Goal: Task Accomplishment & Management: Manage account settings

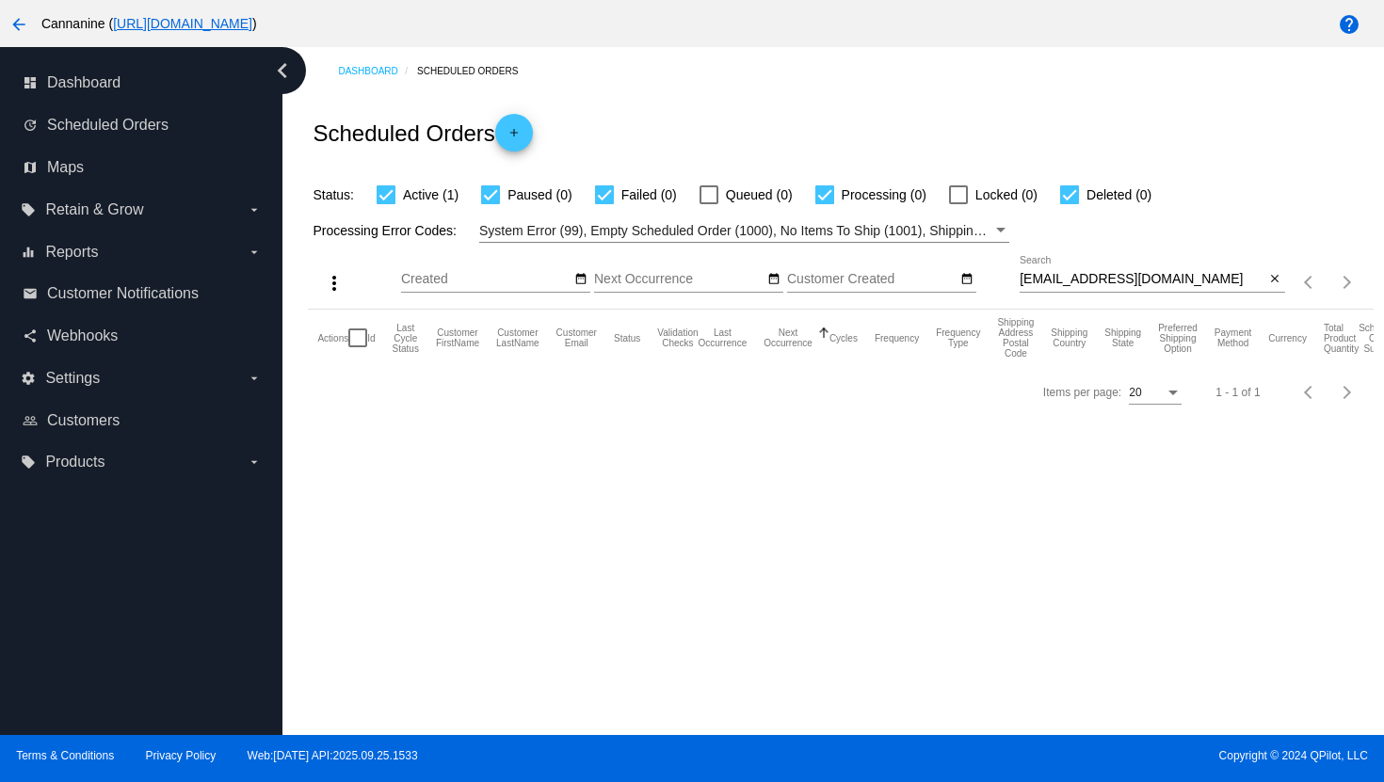
click at [19, 23] on mat-icon "arrow_back" at bounding box center [19, 24] width 23 height 23
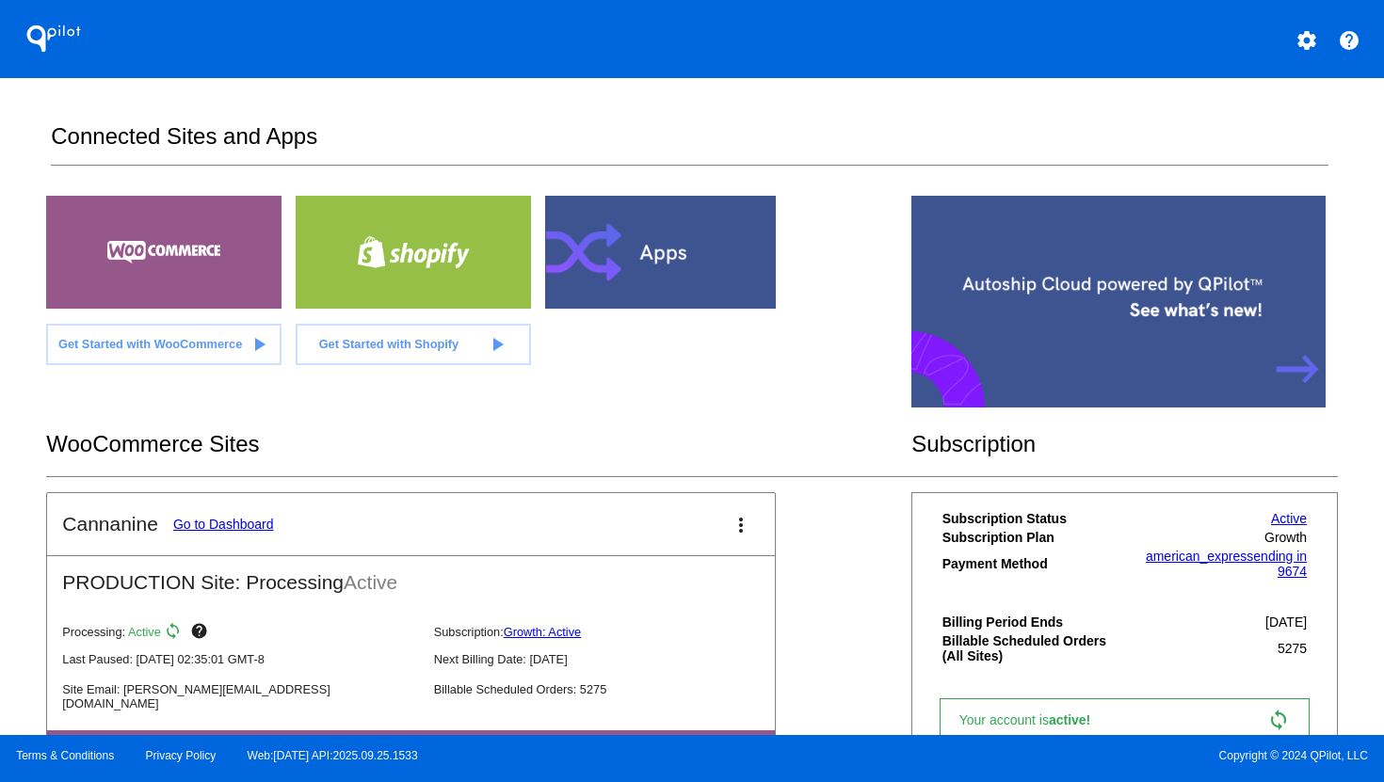
click at [1302, 44] on mat-icon "settings" at bounding box center [1306, 40] width 23 height 23
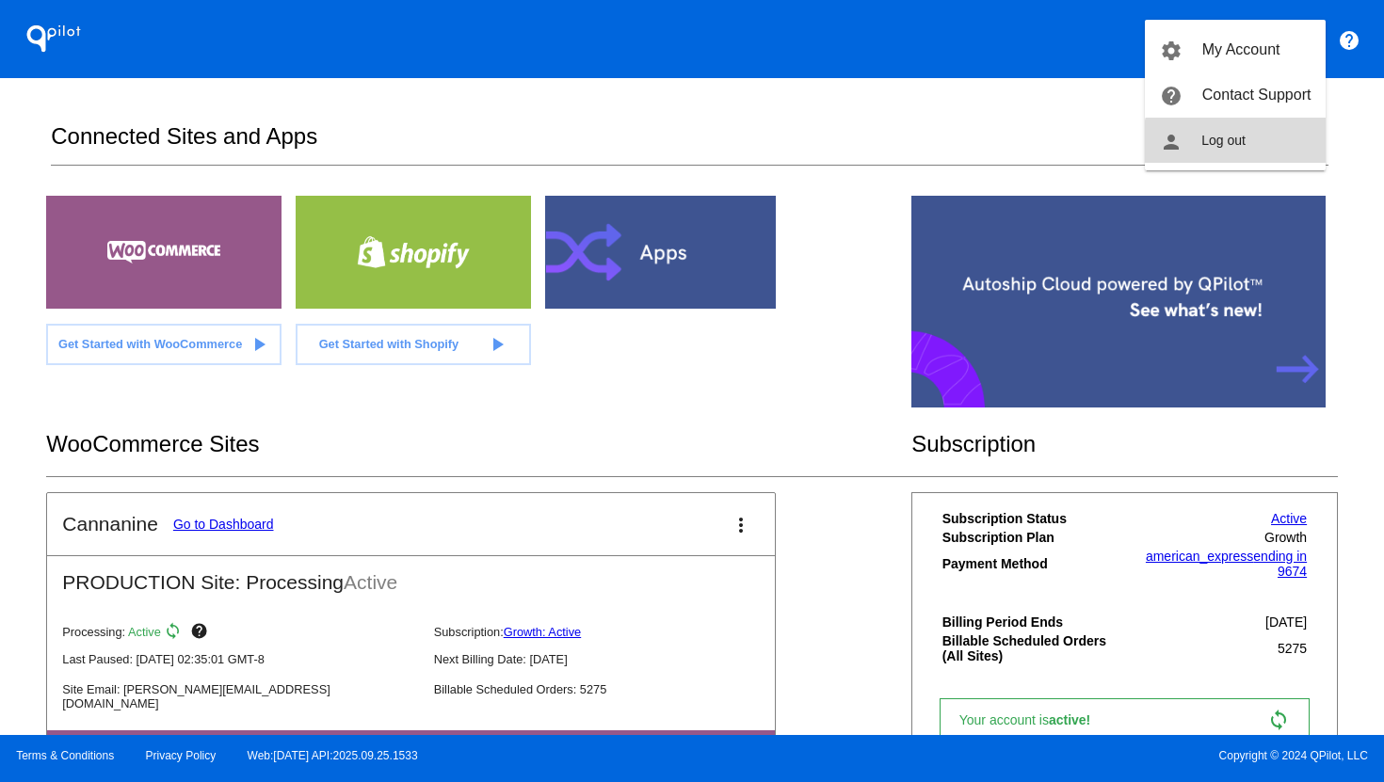
click at [1287, 154] on button "person Log out" at bounding box center [1235, 140] width 181 height 45
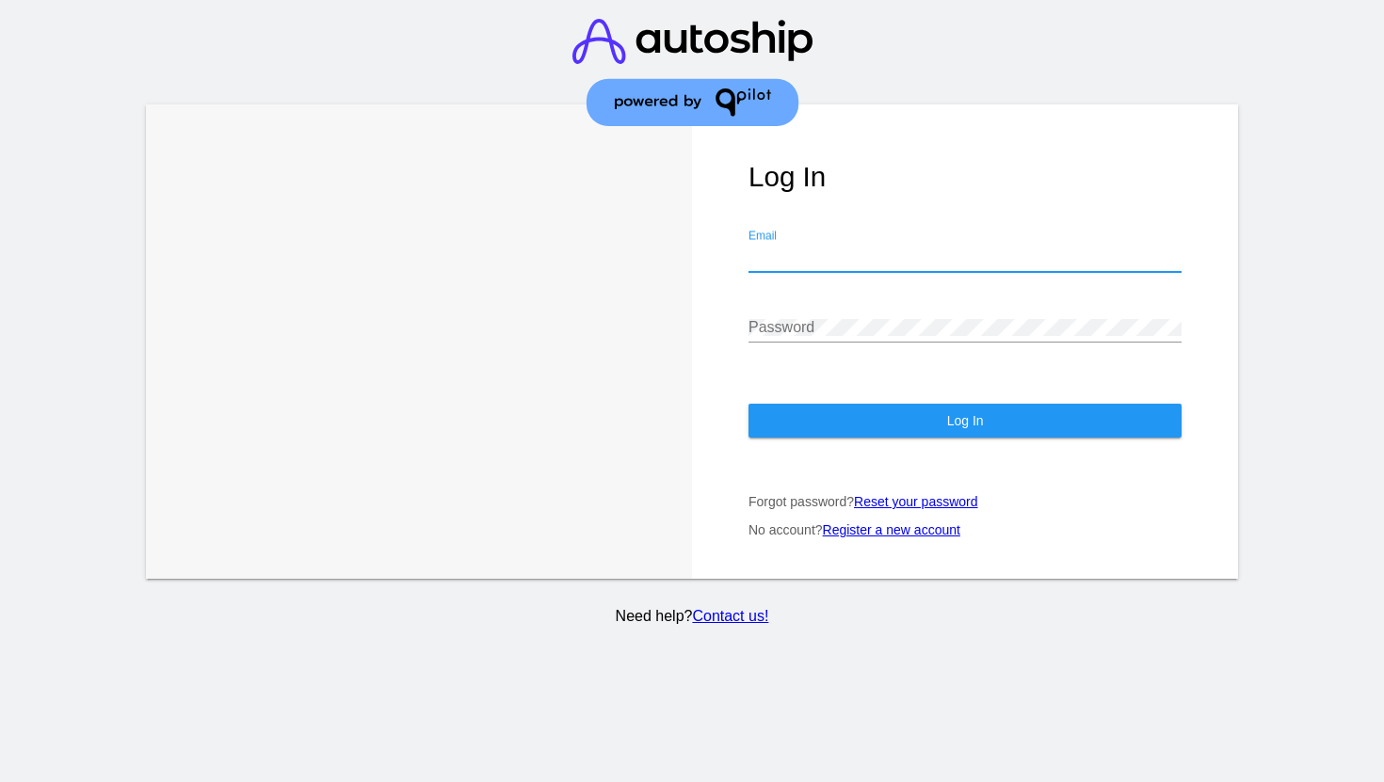
click at [921, 248] on input "Email" at bounding box center [964, 256] width 433 height 17
type input "[EMAIL_ADDRESS][DOMAIN_NAME]"
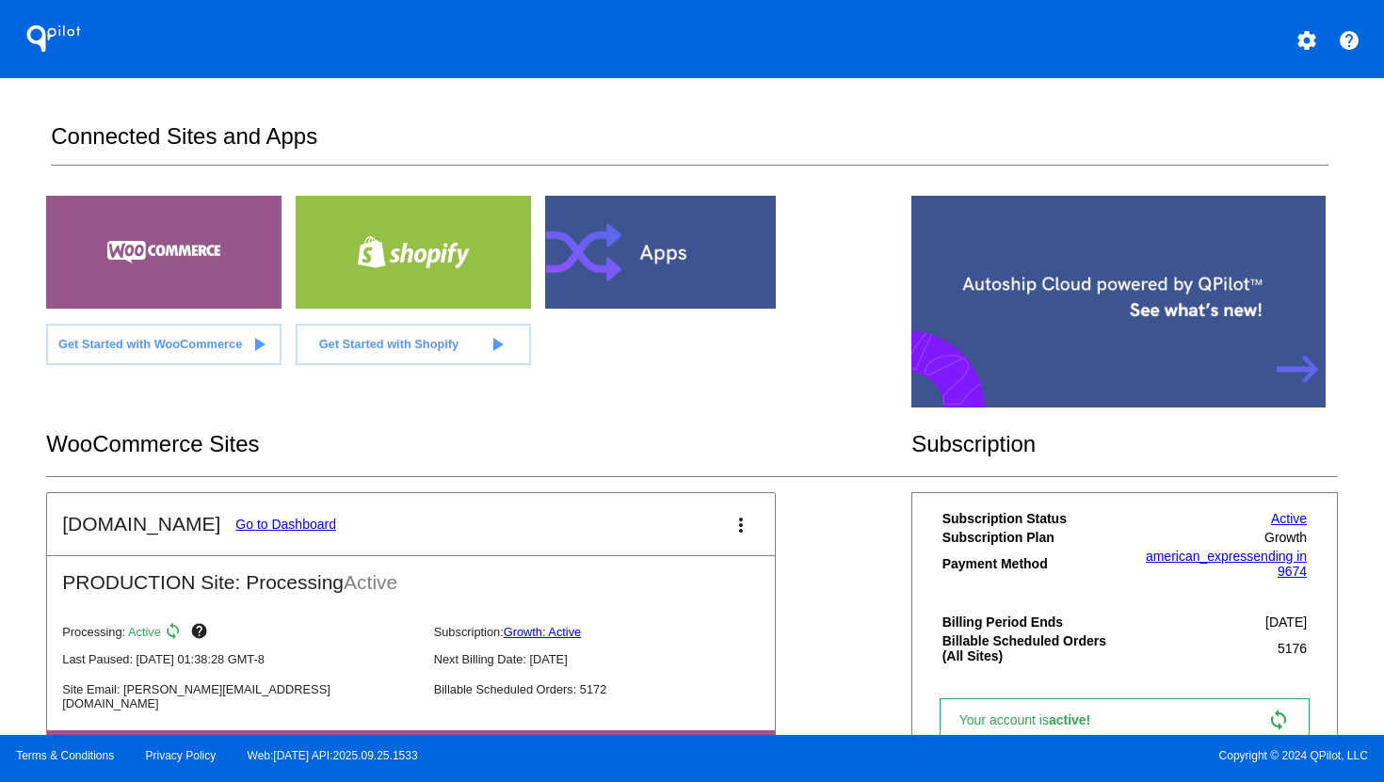
click at [306, 518] on link "Go to Dashboard" at bounding box center [285, 524] width 101 height 15
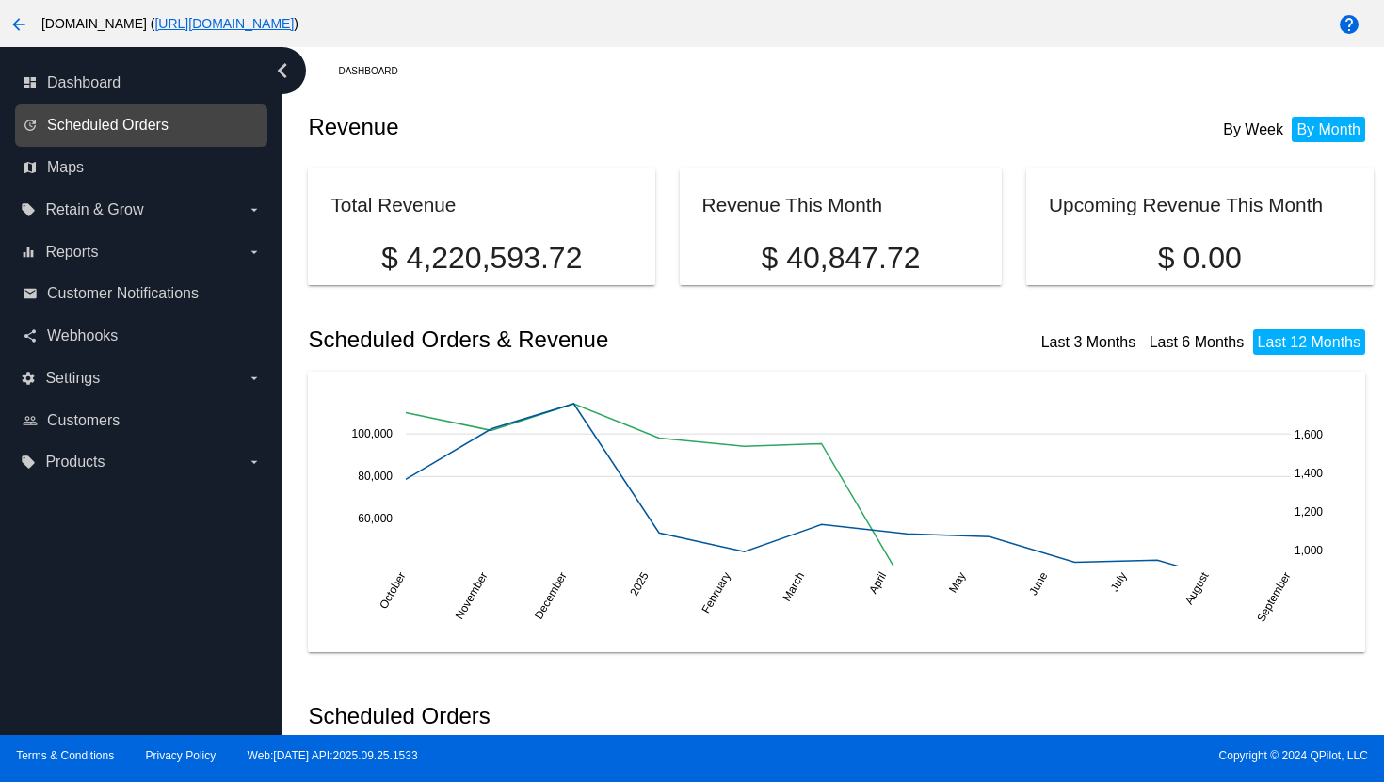
click at [133, 129] on span "Scheduled Orders" at bounding box center [107, 125] width 121 height 17
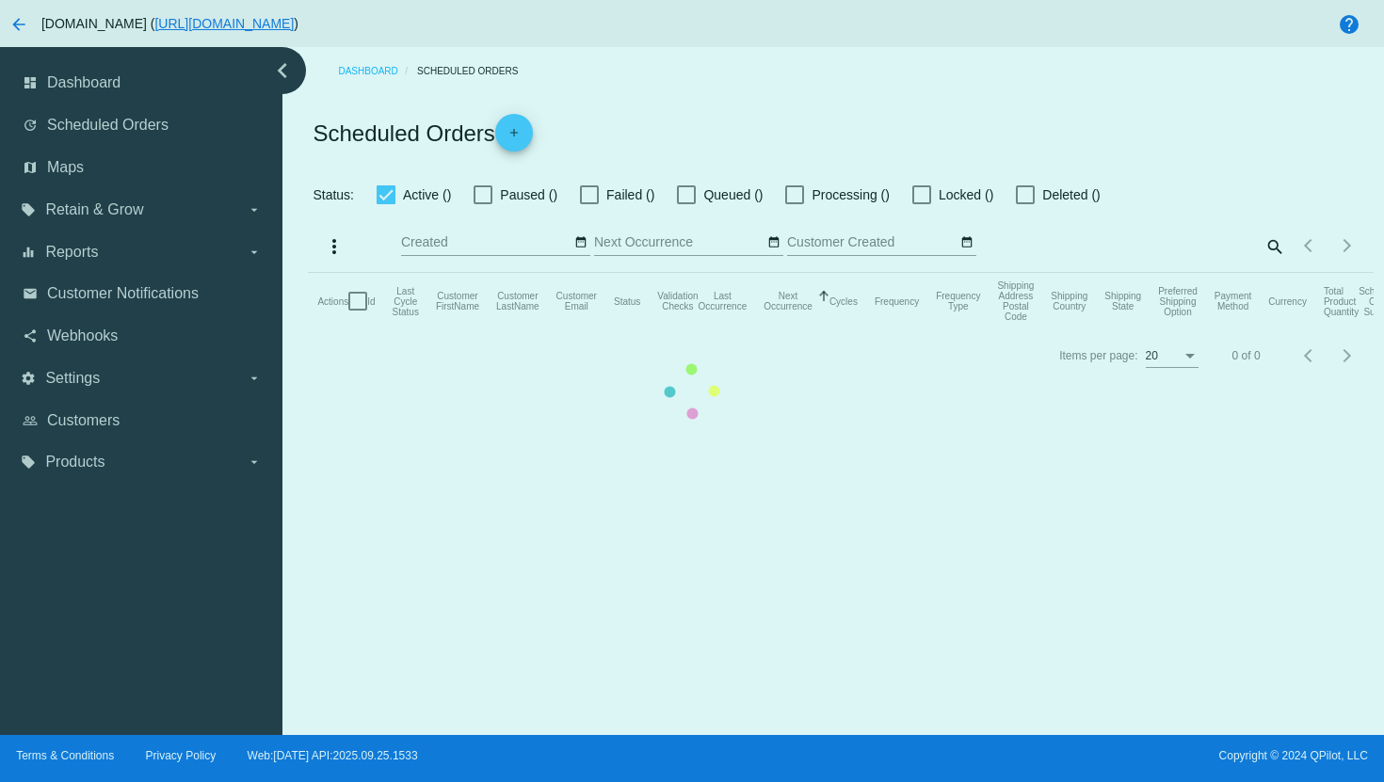
checkbox input "true"
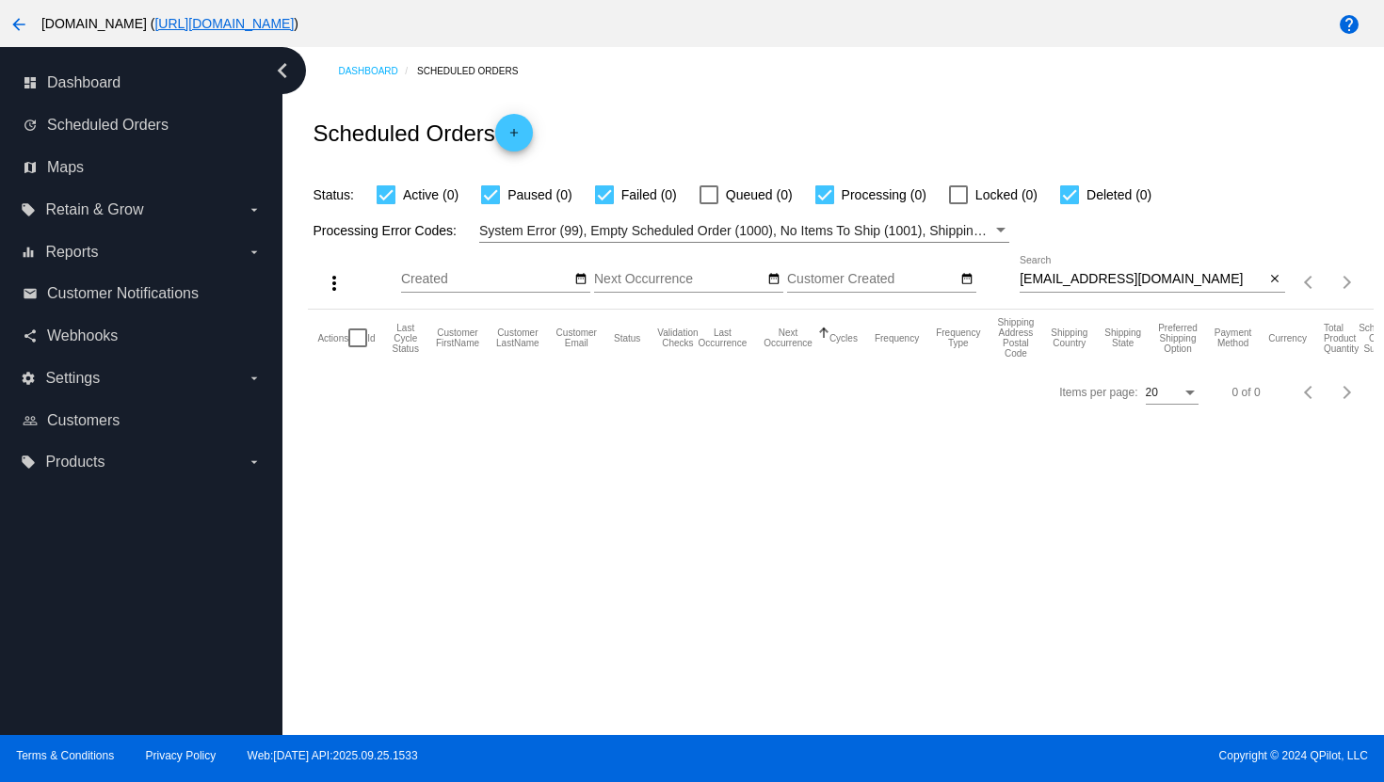
click at [1064, 282] on input "[EMAIL_ADDRESS][DOMAIN_NAME]" at bounding box center [1142, 279] width 246 height 15
paste input "sbaker2935"
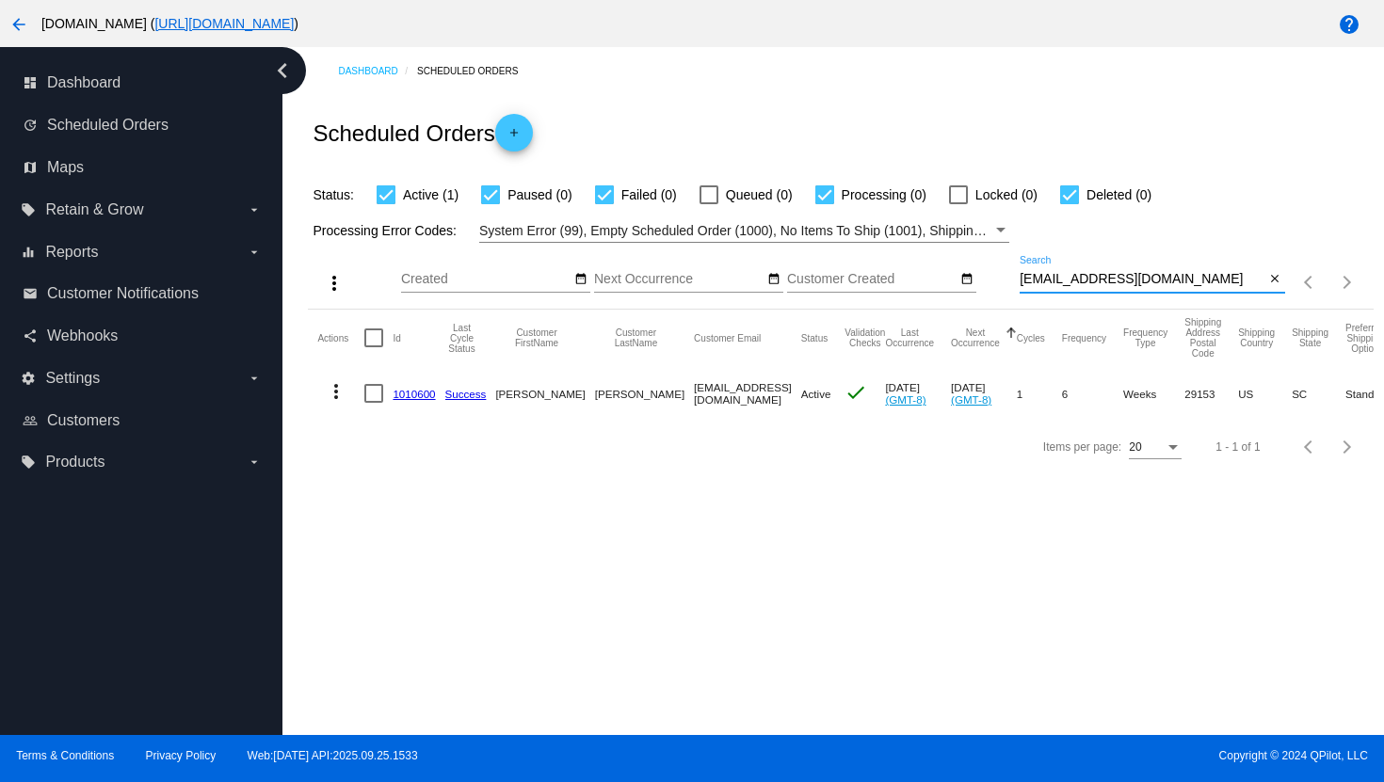
type input "[EMAIL_ADDRESS][DOMAIN_NAME]"
click at [336, 392] on mat-icon "more_vert" at bounding box center [336, 391] width 23 height 23
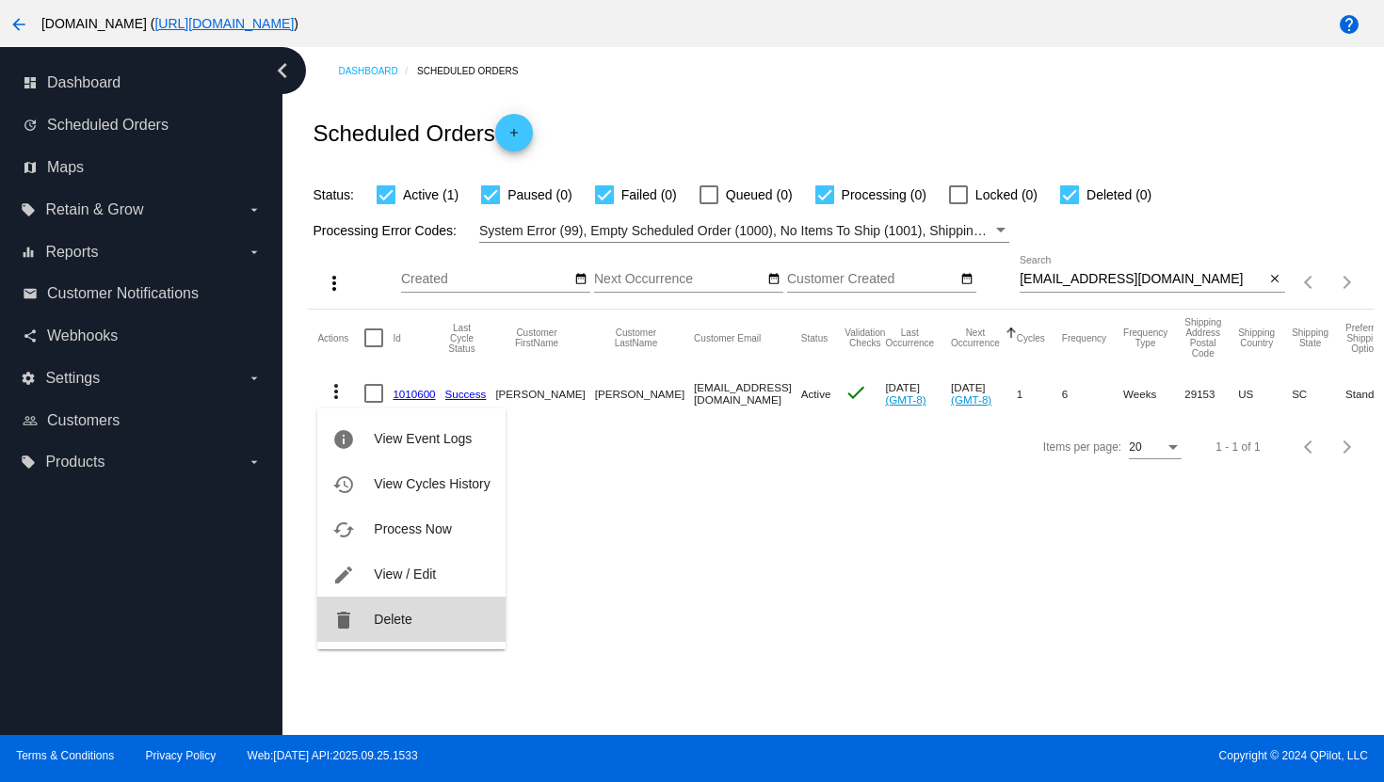
click at [400, 616] on span "Delete" at bounding box center [393, 619] width 38 height 15
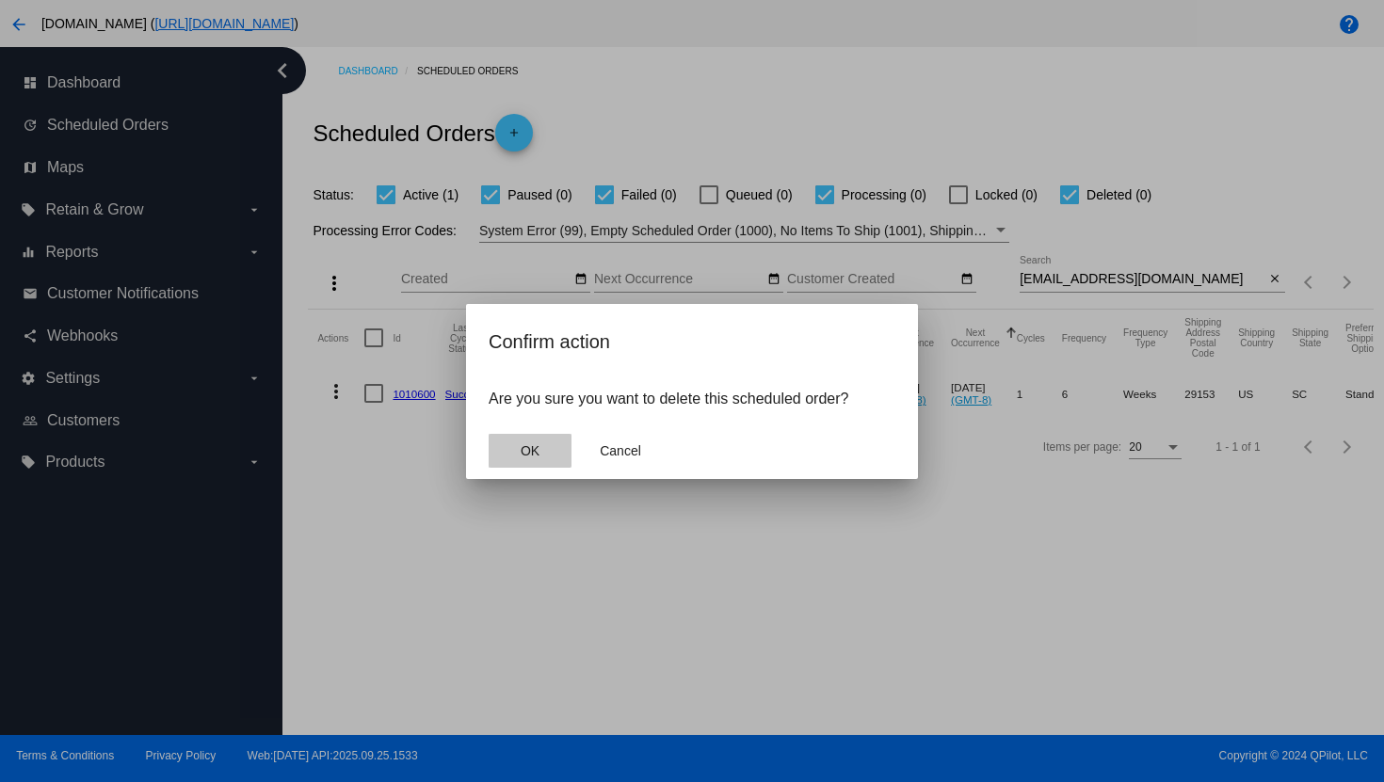
click at [529, 444] on span "OK" at bounding box center [529, 450] width 19 height 15
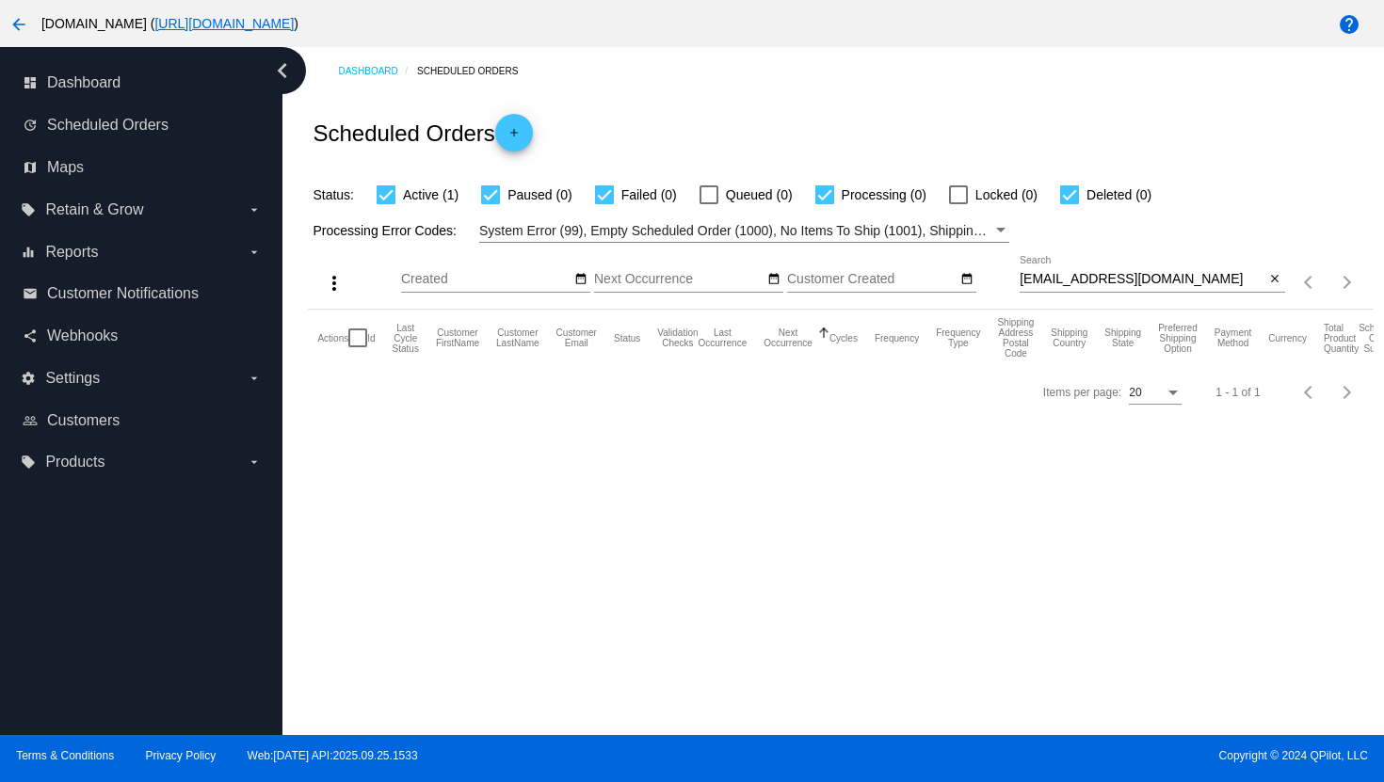
click at [25, 22] on mat-icon "arrow_back" at bounding box center [19, 24] width 23 height 23
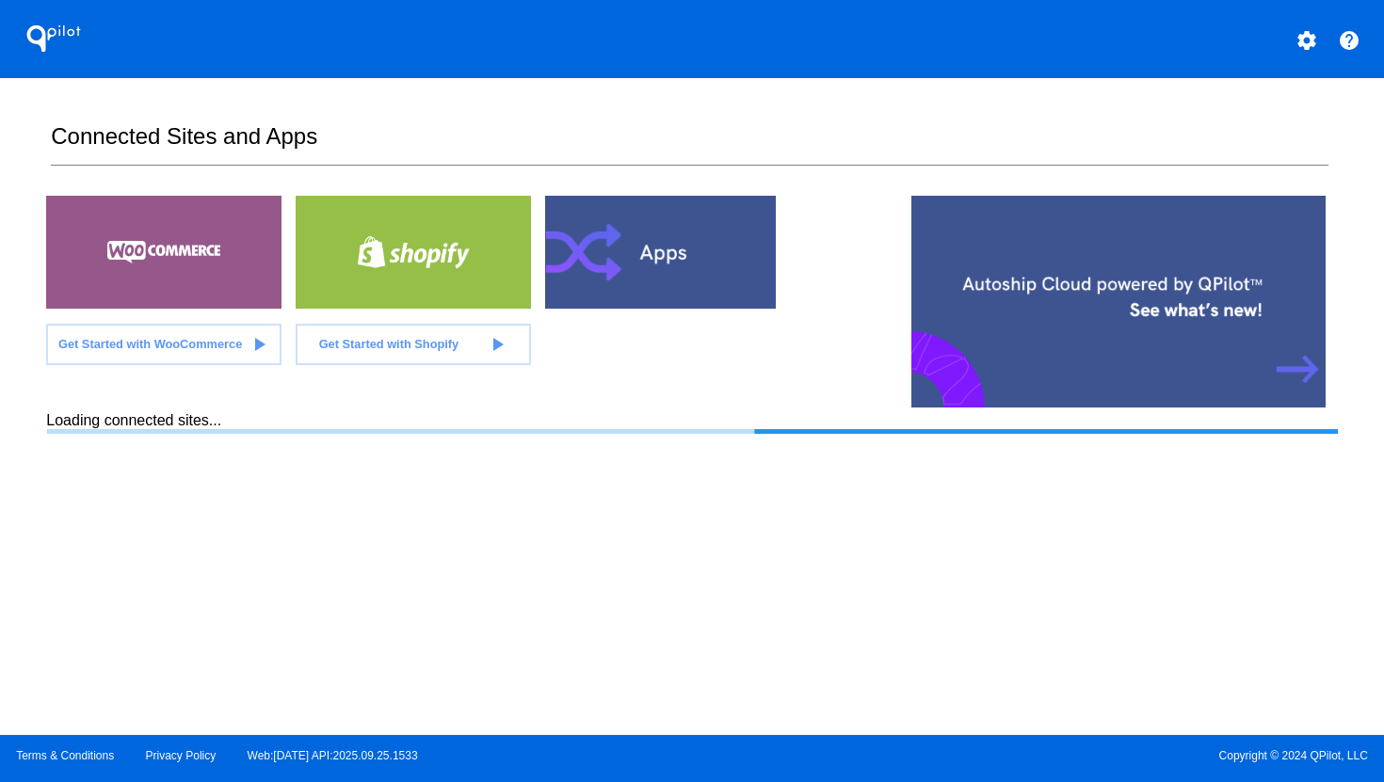
click at [1305, 35] on mat-icon "settings" at bounding box center [1306, 40] width 23 height 23
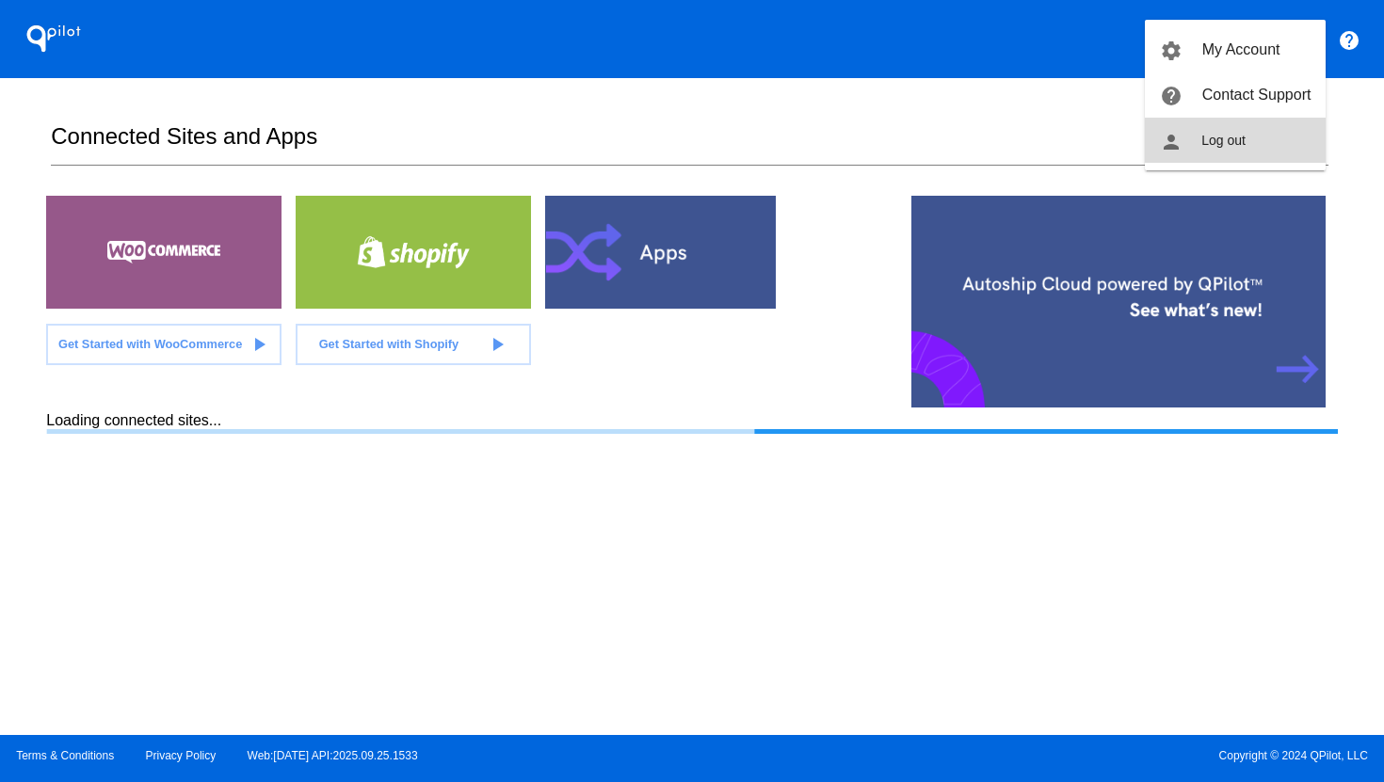
click at [1225, 152] on button "person Log out" at bounding box center [1235, 140] width 181 height 45
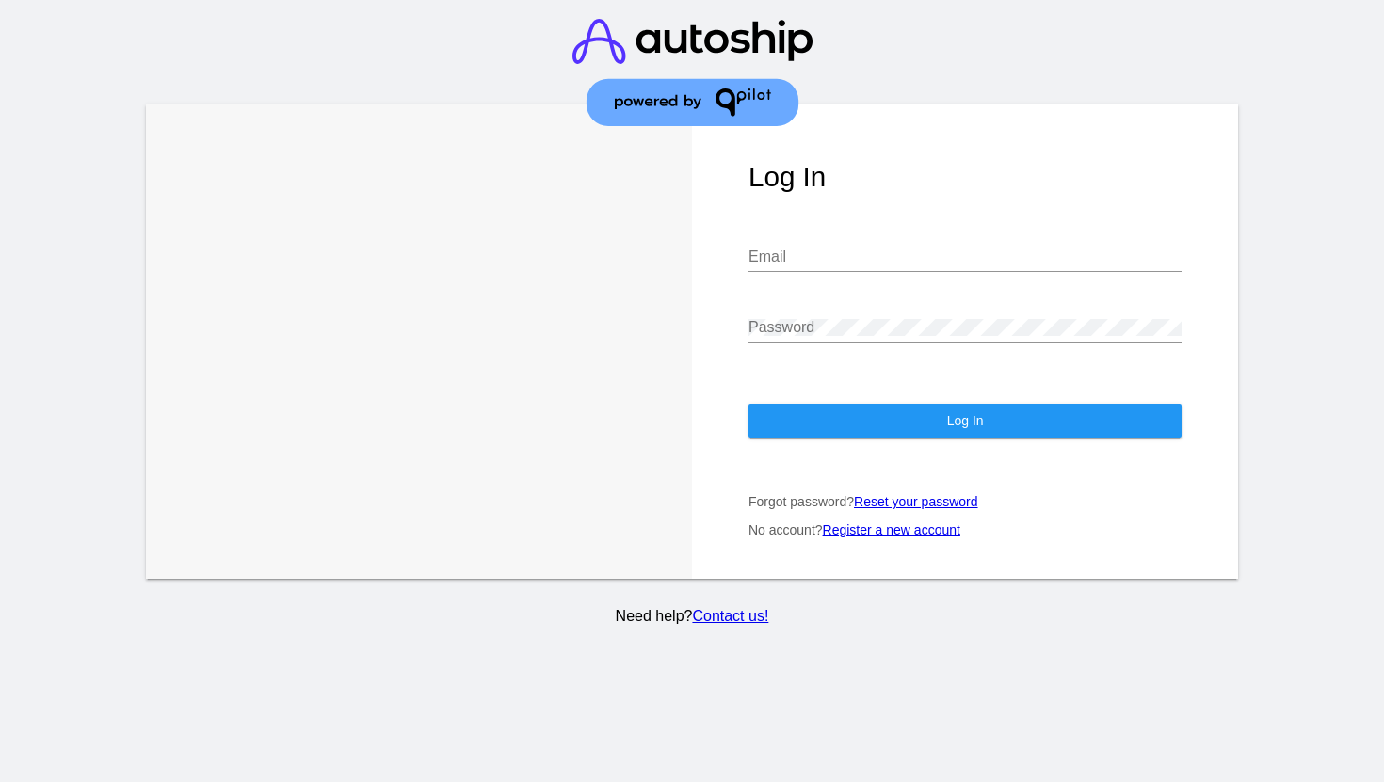
click at [884, 256] on div "Email" at bounding box center [964, 260] width 433 height 61
click at [898, 248] on input "Email" at bounding box center [964, 256] width 433 height 17
type input "[PERSON_NAME][EMAIL_ADDRESS][DOMAIN_NAME]"
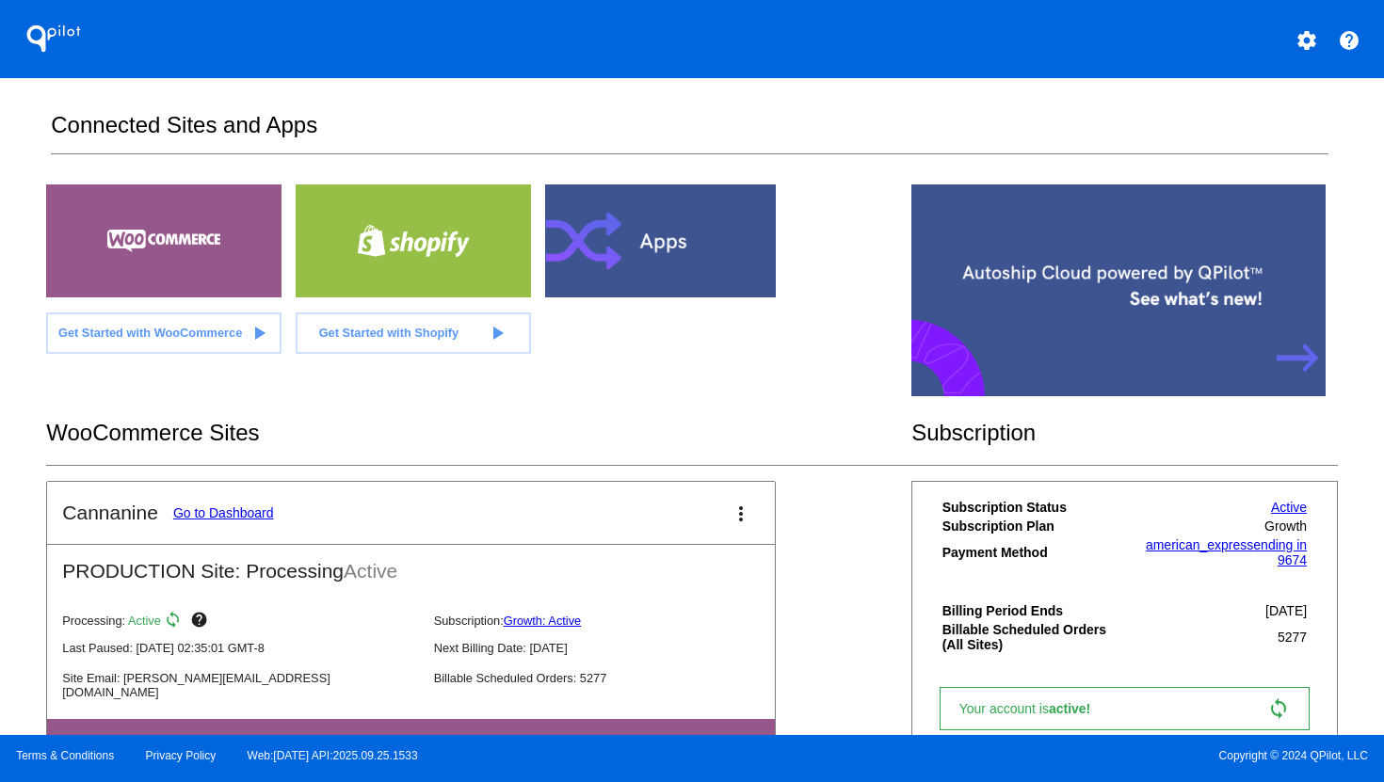
scroll to position [96, 0]
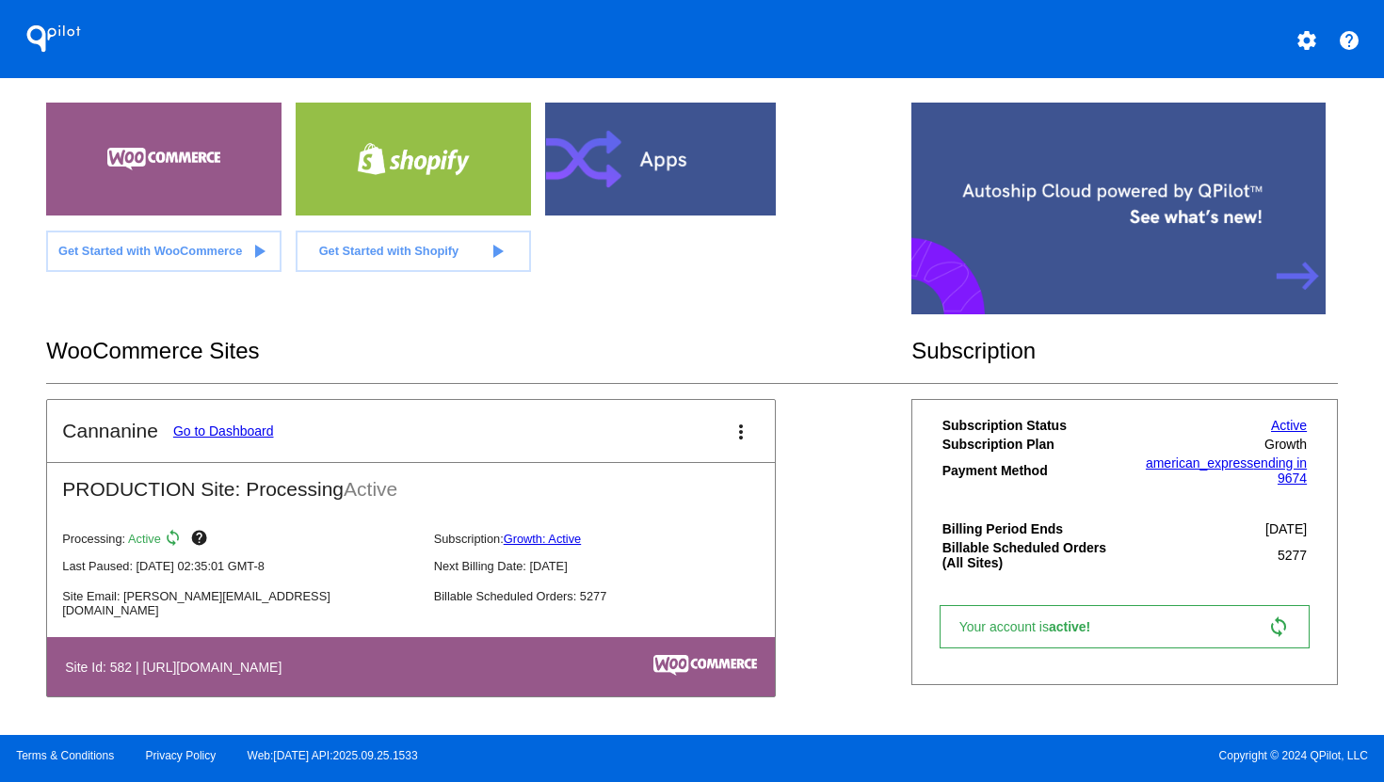
click at [241, 424] on link "Go to Dashboard" at bounding box center [223, 431] width 101 height 15
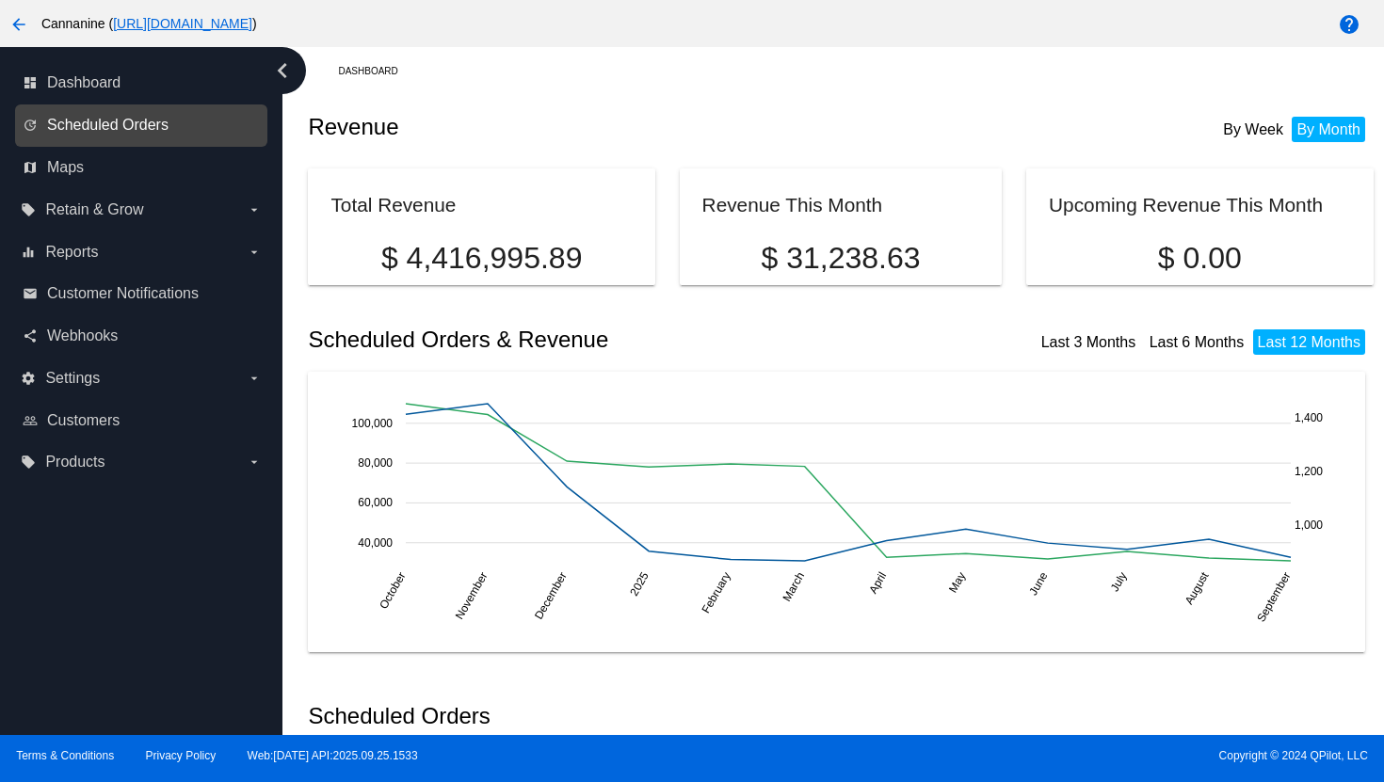
click at [116, 124] on span "Scheduled Orders" at bounding box center [107, 125] width 121 height 17
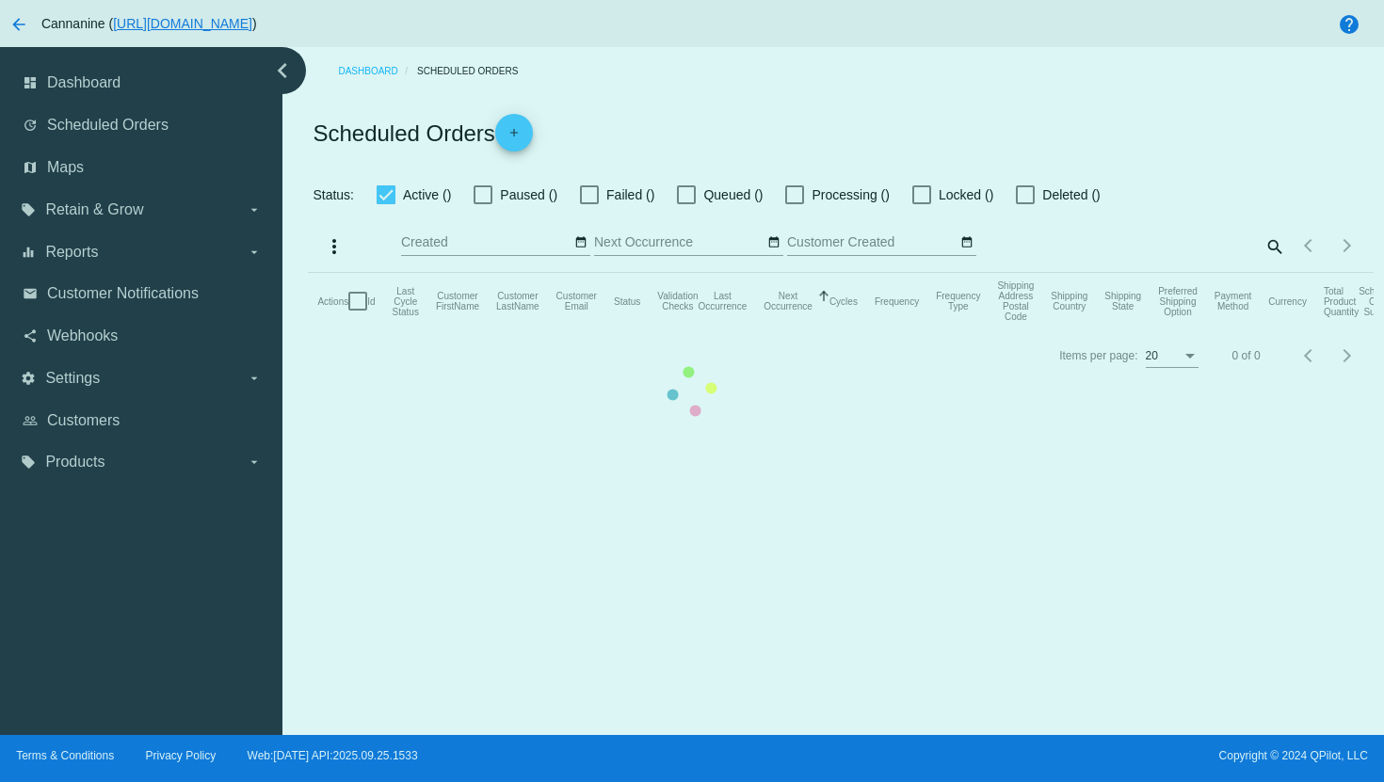
checkbox input "true"
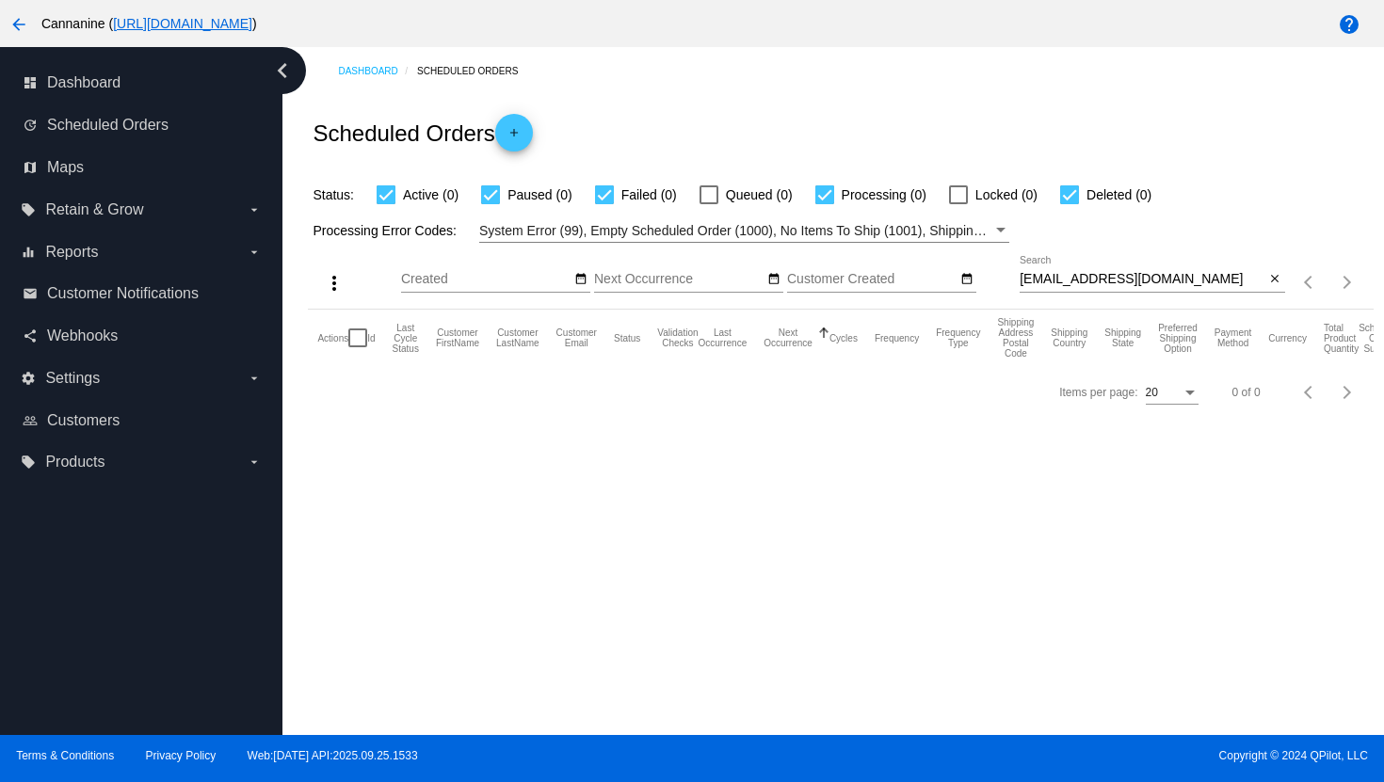
click at [1097, 277] on input "[EMAIL_ADDRESS][DOMAIN_NAME]" at bounding box center [1142, 279] width 246 height 15
paste input "zuesb211"
type input "[EMAIL_ADDRESS][DOMAIN_NAME]"
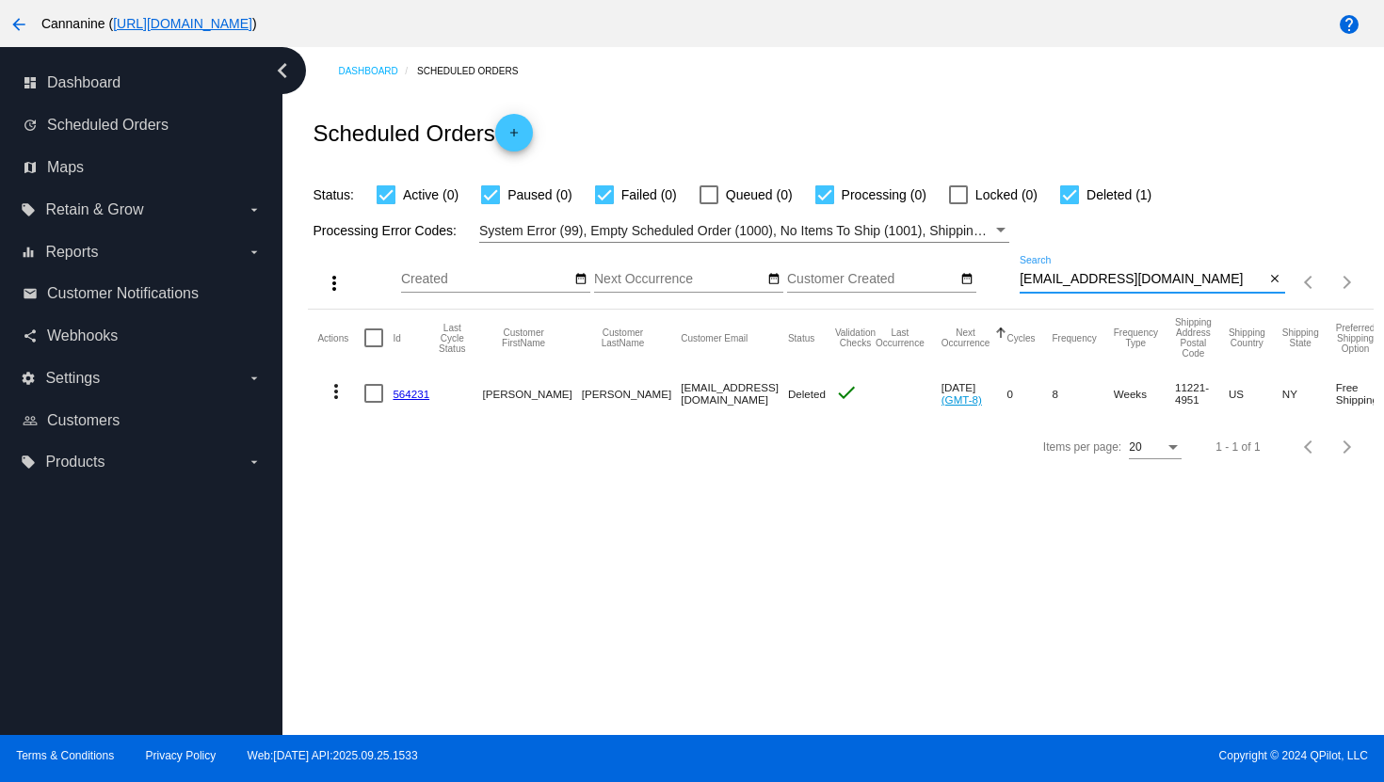
click at [333, 399] on mat-icon "more_vert" at bounding box center [336, 391] width 23 height 23
click at [408, 437] on span "View Event Logs" at bounding box center [423, 438] width 98 height 15
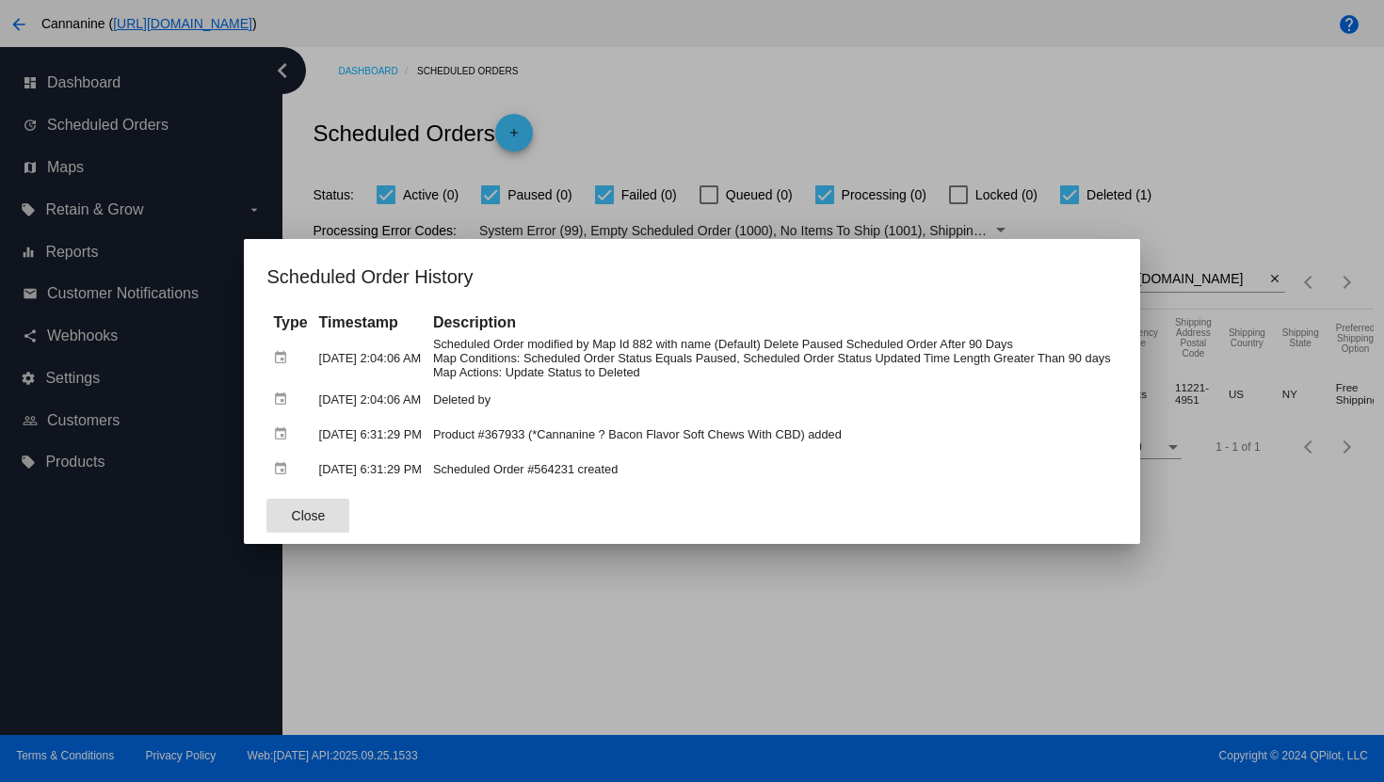
click at [758, 90] on div at bounding box center [692, 391] width 1384 height 782
